Goal: Obtain resource: Download file/media

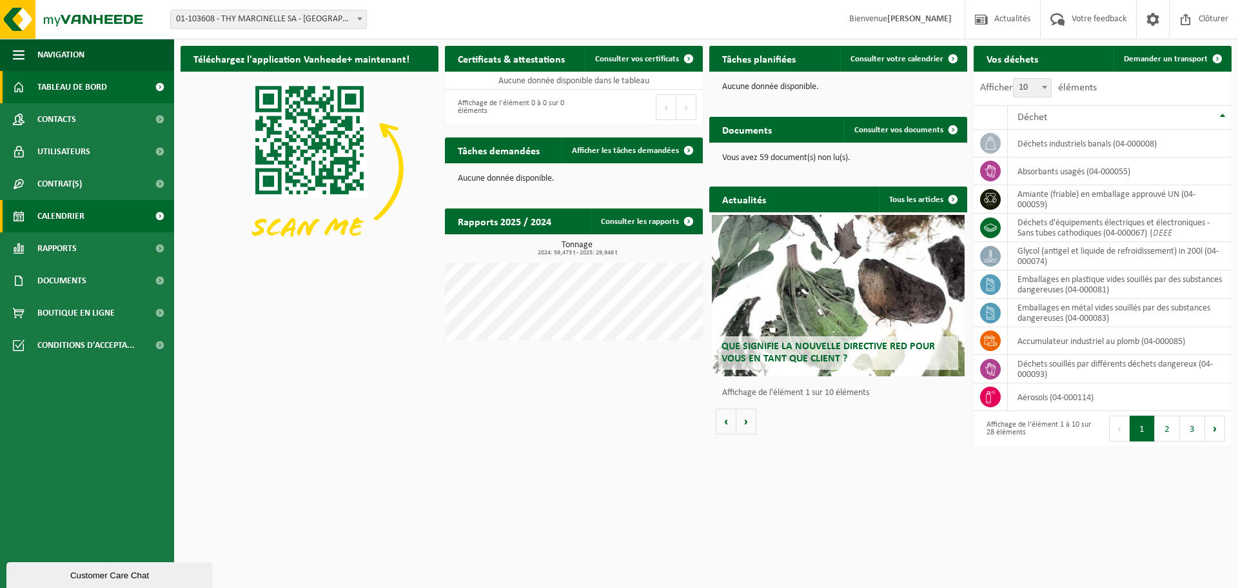
click at [86, 224] on link "Calendrier" at bounding box center [87, 216] width 174 height 32
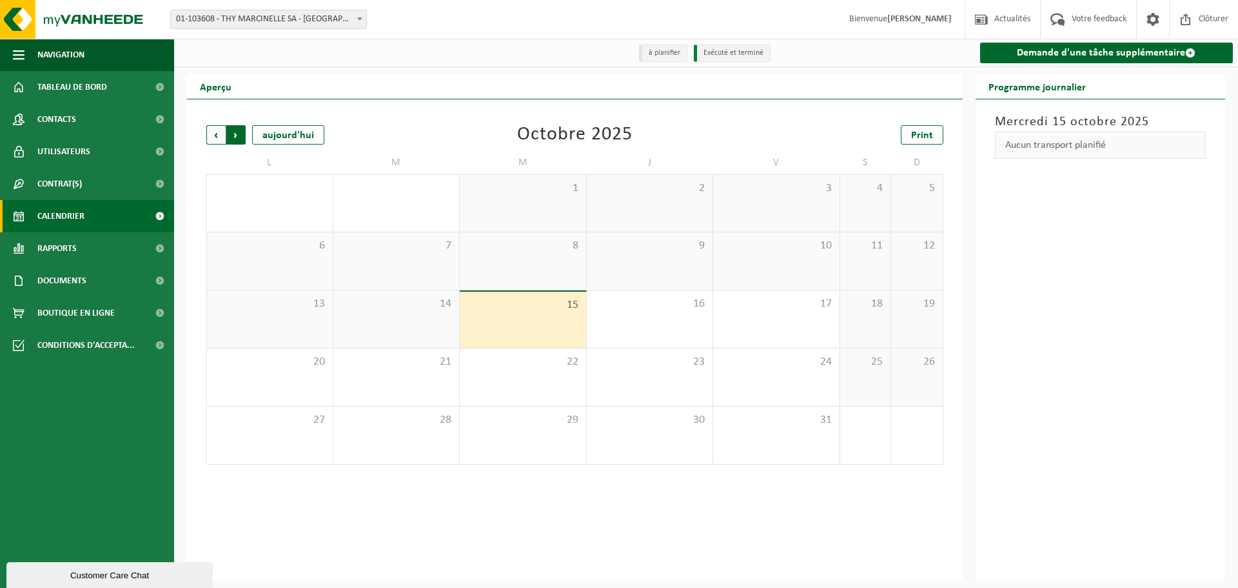
click at [217, 137] on span "Précédent" at bounding box center [215, 134] width 19 height 19
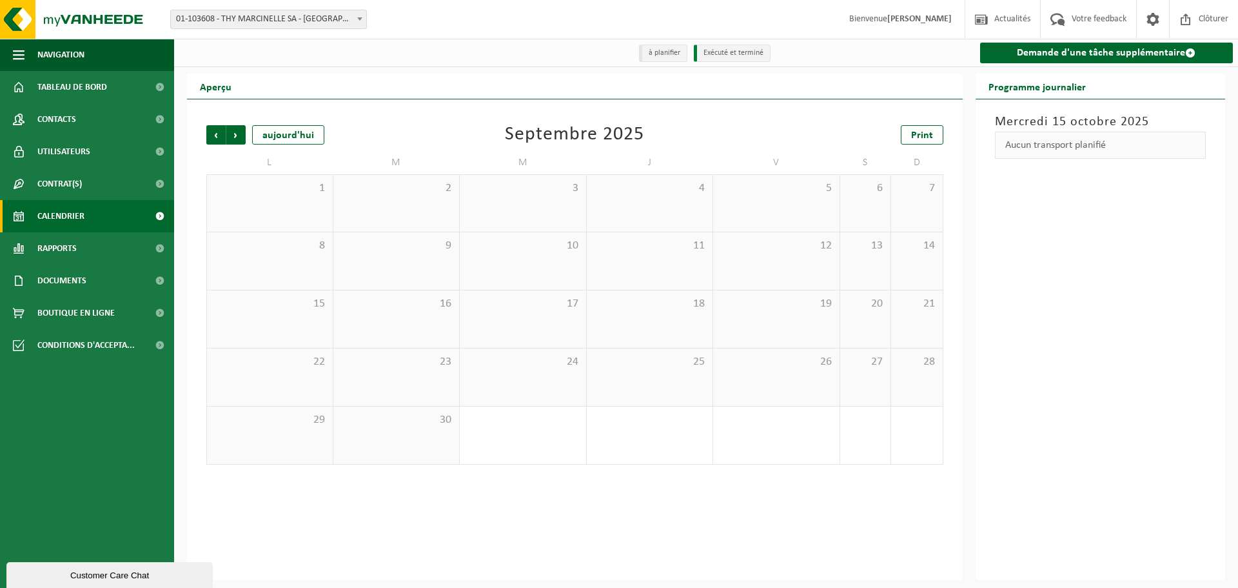
click at [217, 137] on span "Précédent" at bounding box center [215, 134] width 19 height 19
click at [526, 270] on div "3" at bounding box center [523, 274] width 114 height 17
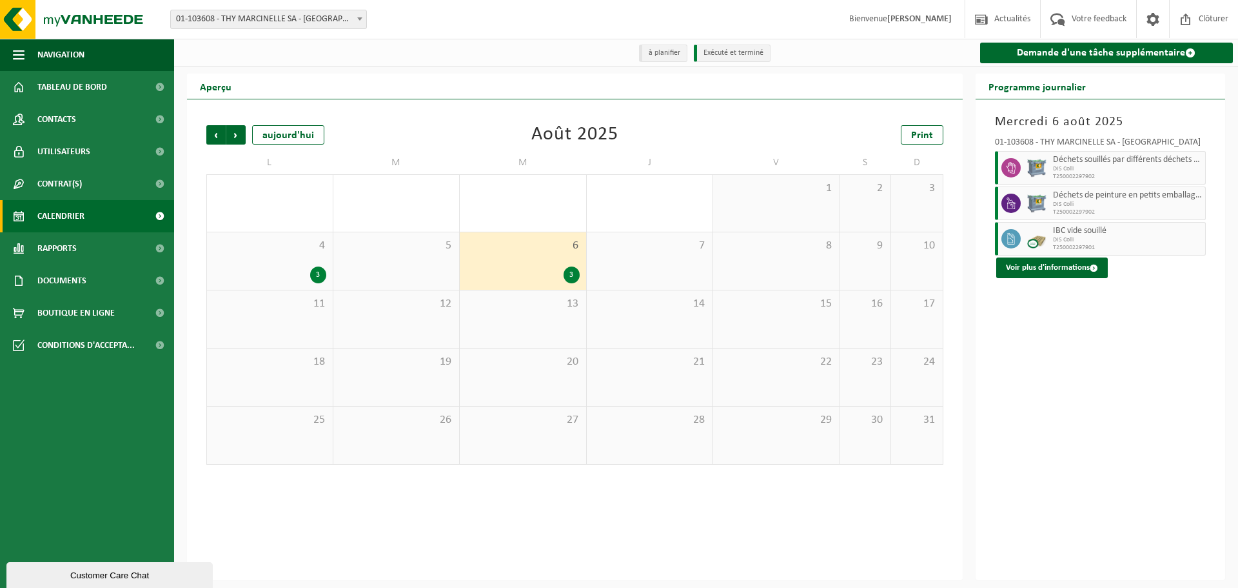
click at [290, 269] on div "3" at bounding box center [269, 274] width 113 height 17
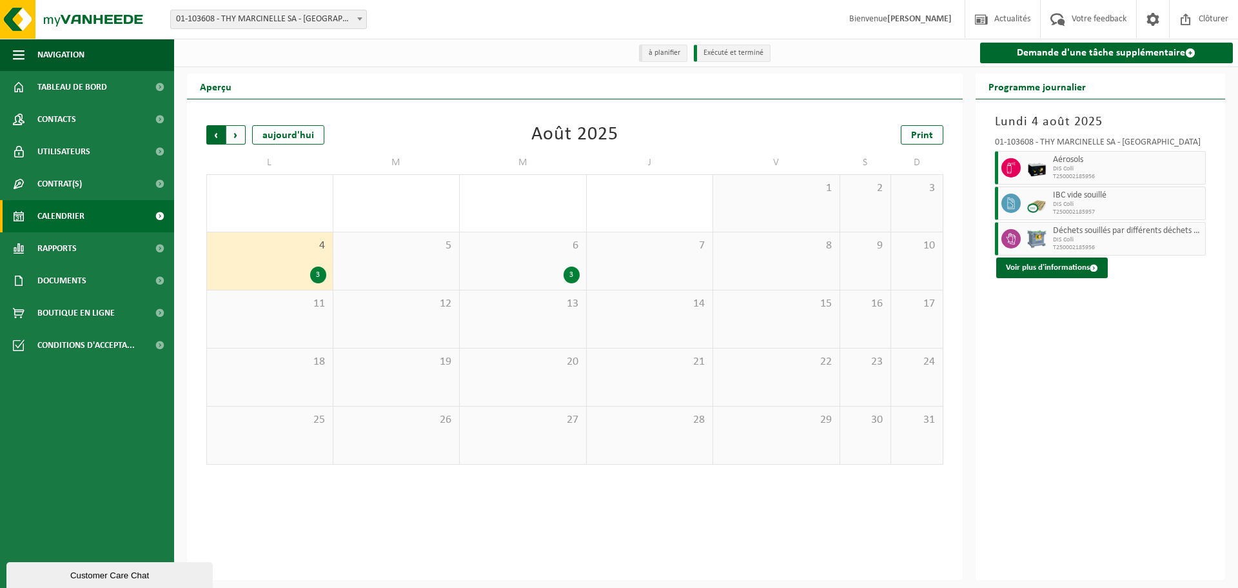
click at [235, 130] on span "Suivant" at bounding box center [235, 134] width 19 height 19
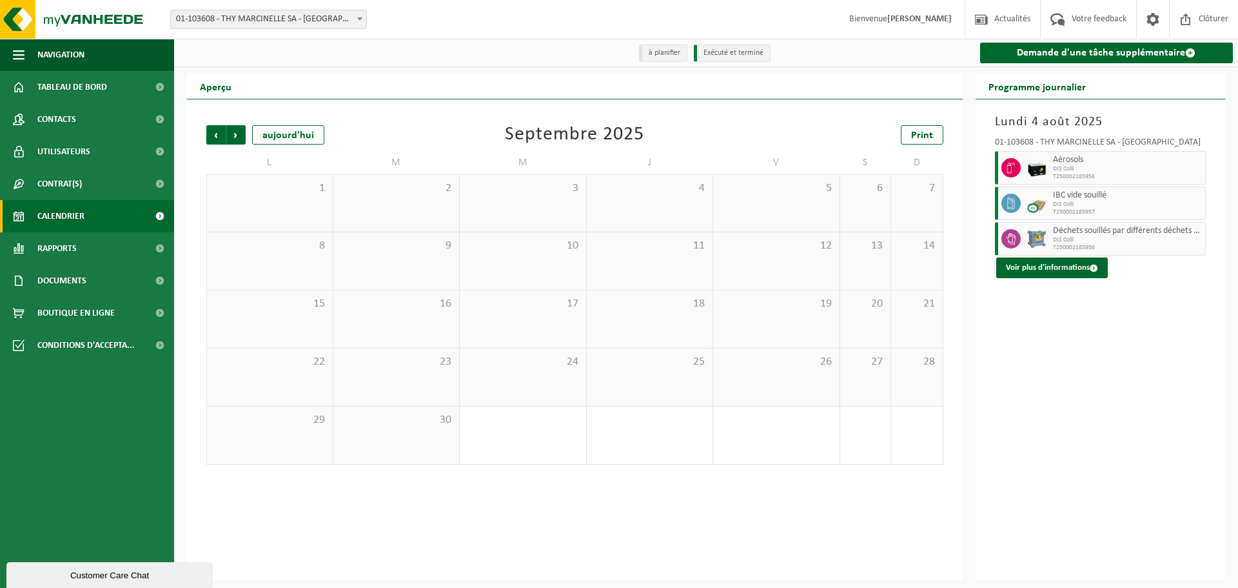
click at [235, 130] on span "Suivant" at bounding box center [235, 134] width 19 height 19
click at [235, 131] on span "Suivant" at bounding box center [235, 134] width 19 height 19
click at [84, 282] on span "Documents" at bounding box center [61, 280] width 49 height 32
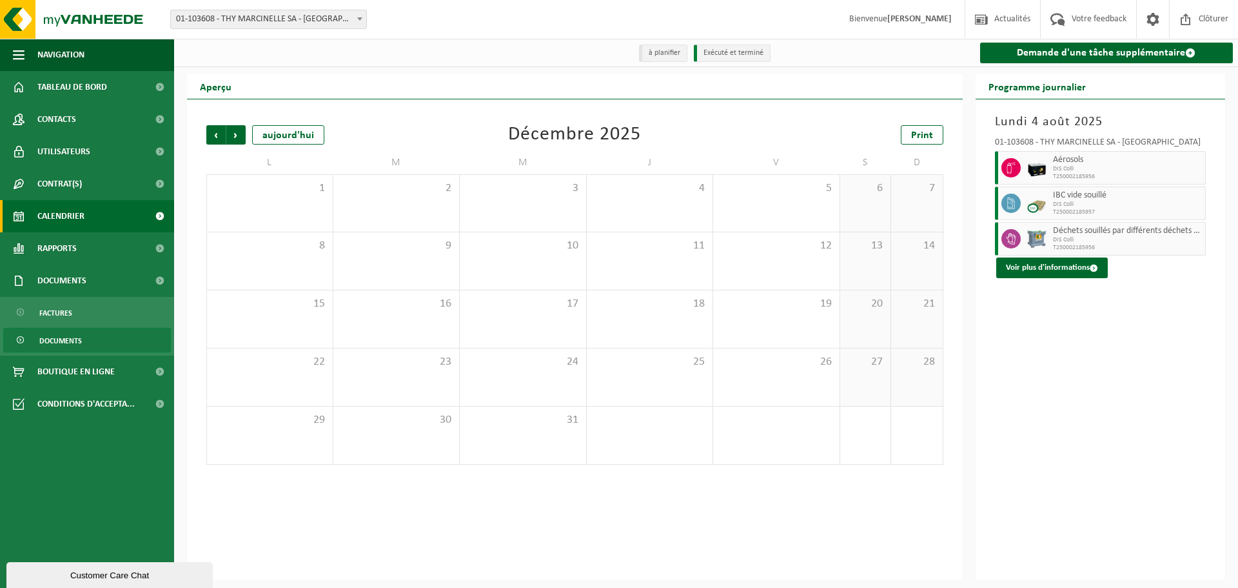
click at [91, 337] on link "Documents" at bounding box center [87, 340] width 168 height 25
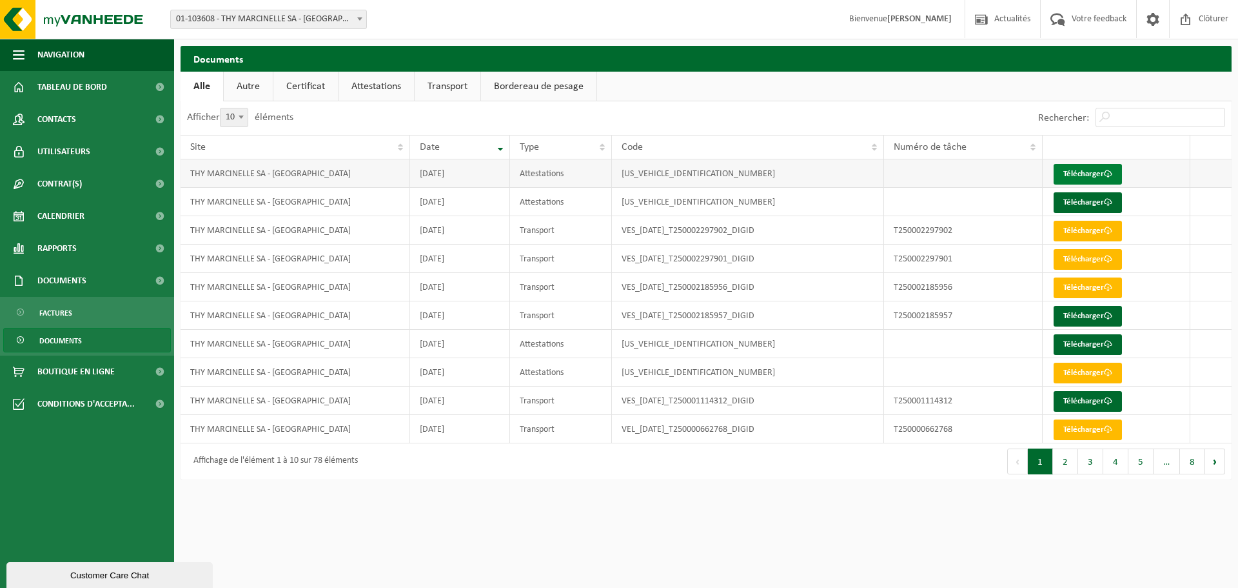
click at [1079, 172] on link "Télécharger" at bounding box center [1088, 174] width 68 height 21
